Goal: Communication & Community: Participate in discussion

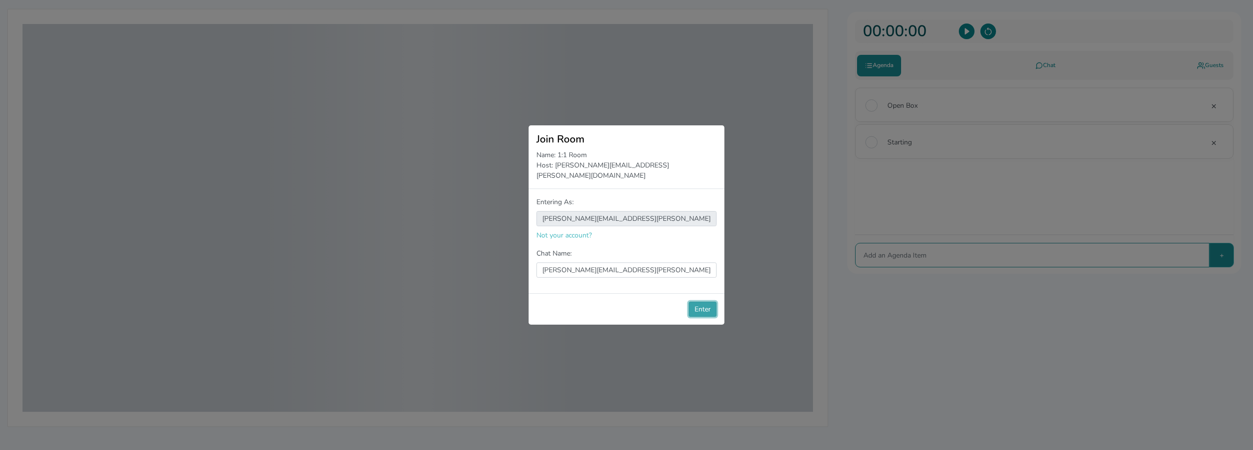
click at [705, 301] on button "Enter" at bounding box center [702, 308] width 28 height 15
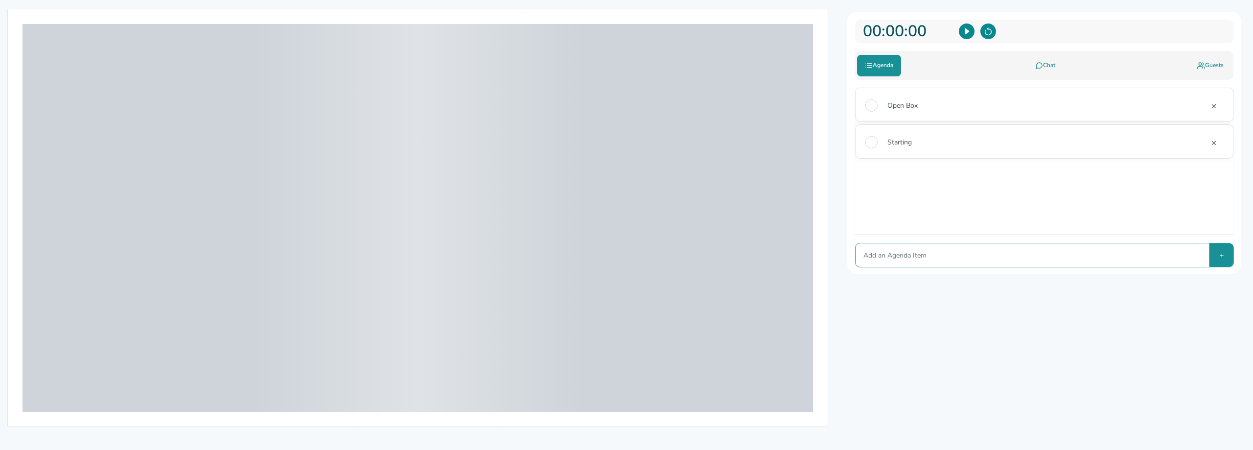
click at [793, 273] on div at bounding box center [418, 218] width 790 height 388
click at [869, 141] on input "Starting" at bounding box center [871, 142] width 12 height 12
checkbox input "true"
click at [865, 104] on div "Open Box" at bounding box center [1043, 104] width 377 height 33
click at [869, 107] on input "Open Box" at bounding box center [871, 105] width 12 height 12
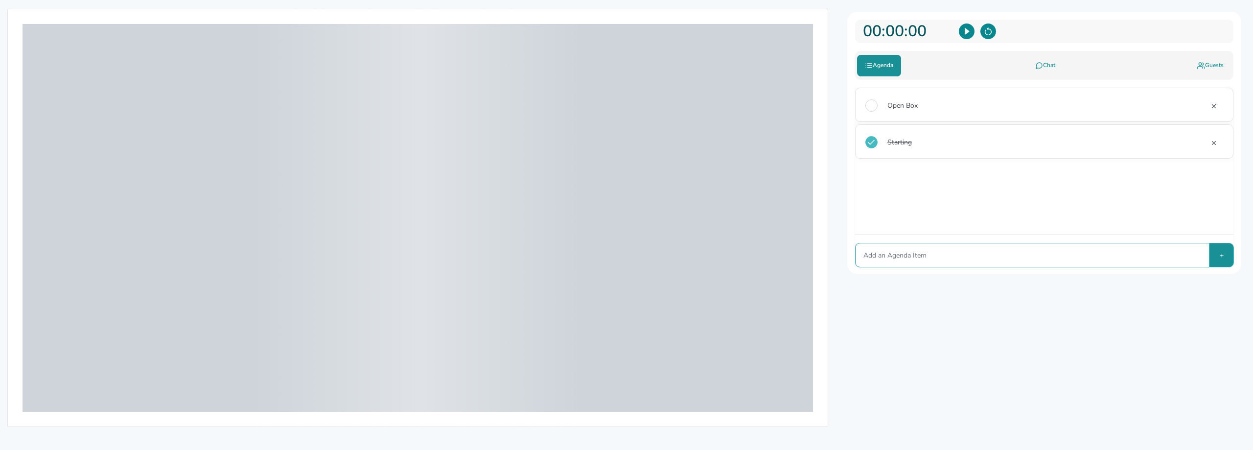
checkbox input "true"
click at [1037, 65] on icon at bounding box center [1039, 66] width 8 height 10
click at [1201, 63] on icon at bounding box center [1201, 66] width 8 height 10
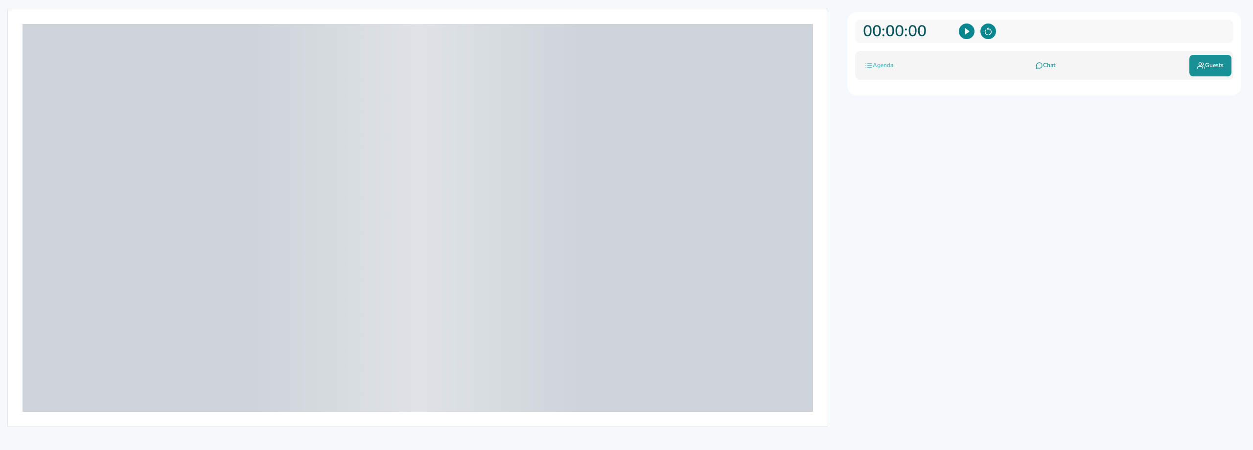
click at [893, 69] on link "Agenda" at bounding box center [879, 66] width 44 height 22
